Goal: Find specific page/section: Find specific page/section

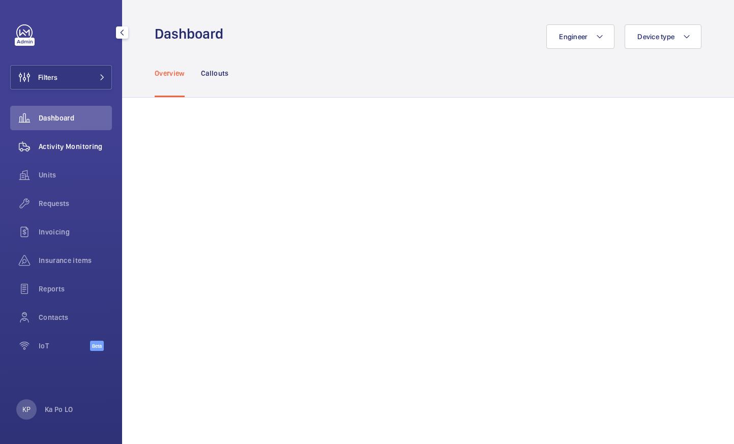
click at [63, 151] on span "Activity Monitoring" at bounding box center [75, 146] width 73 height 10
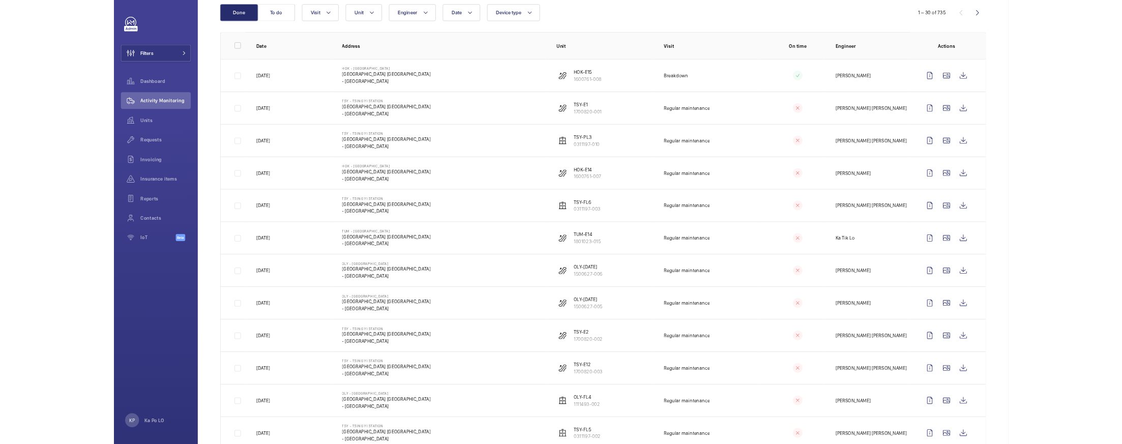
scroll to position [102, 0]
